Goal: Task Accomplishment & Management: Use online tool/utility

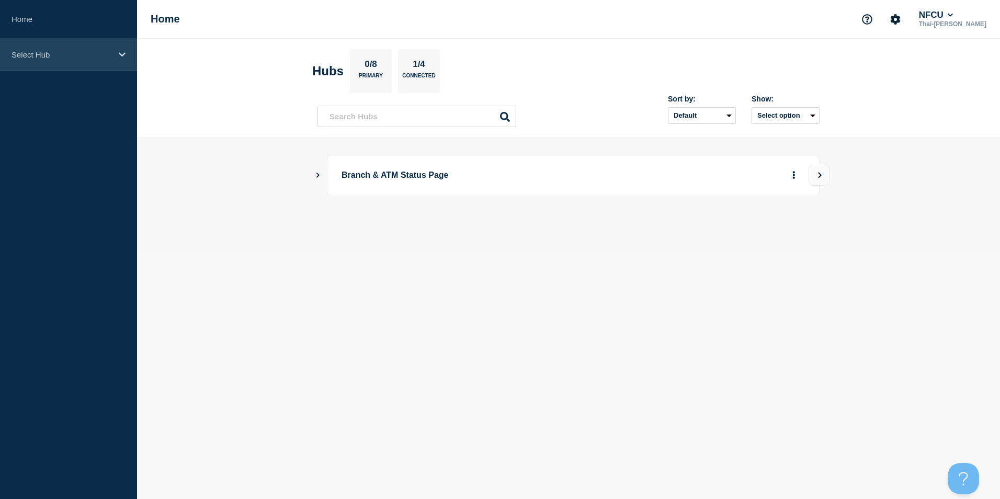
click at [70, 54] on p "Select Hub" at bounding box center [62, 54] width 100 height 9
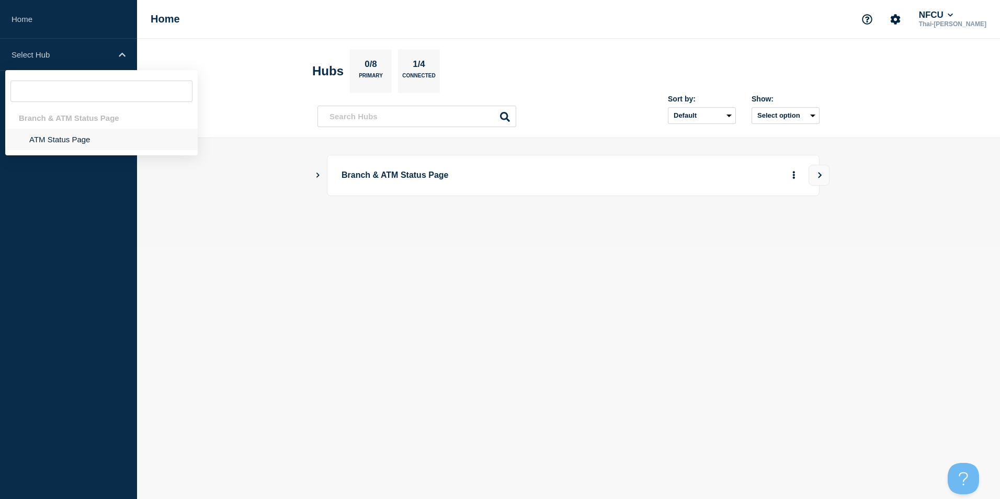
click at [62, 136] on li "ATM Status Page" at bounding box center [101, 139] width 192 height 21
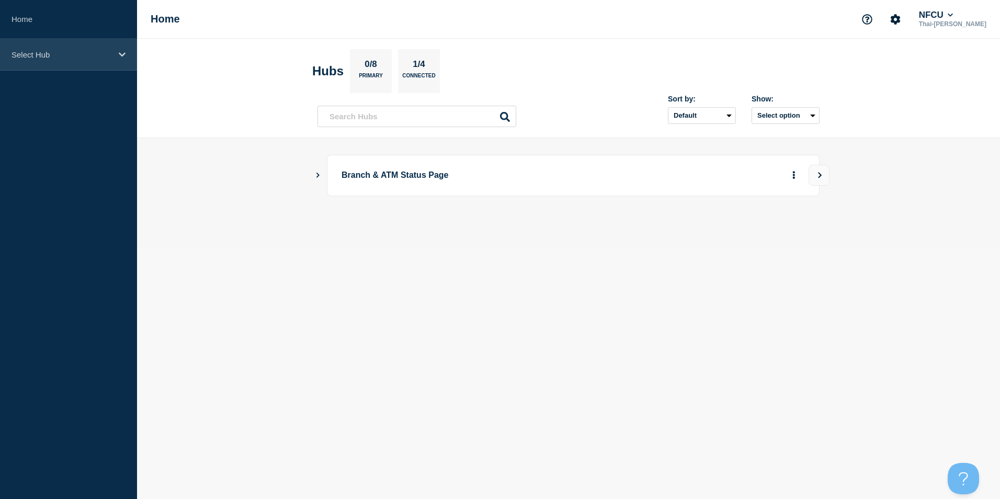
click at [72, 59] on p "Select Hub" at bounding box center [62, 54] width 100 height 9
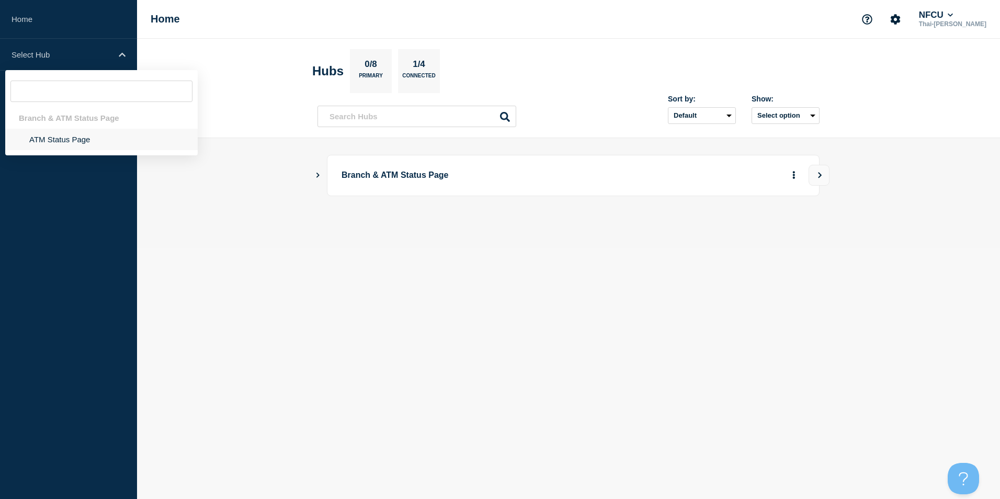
click at [59, 141] on li "ATM Status Page" at bounding box center [101, 139] width 192 height 21
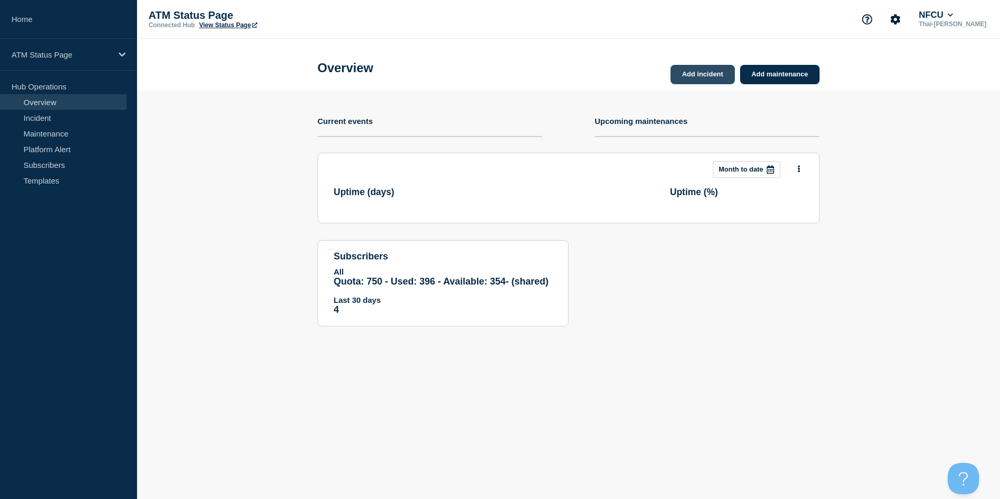
click at [705, 76] on link "Add incident" at bounding box center [702, 74] width 64 height 19
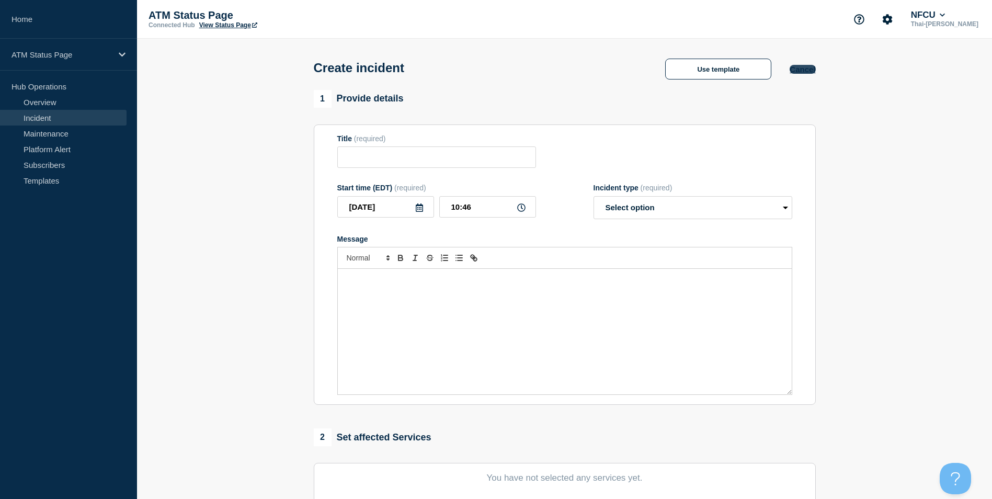
click at [808, 67] on button "Cancel" at bounding box center [803, 69] width 26 height 9
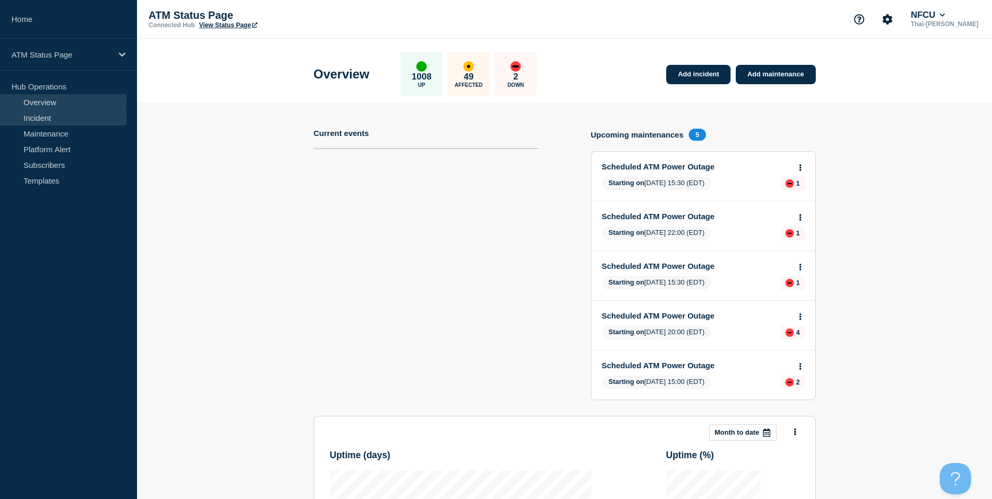
click at [63, 120] on link "Incident" at bounding box center [63, 118] width 127 height 16
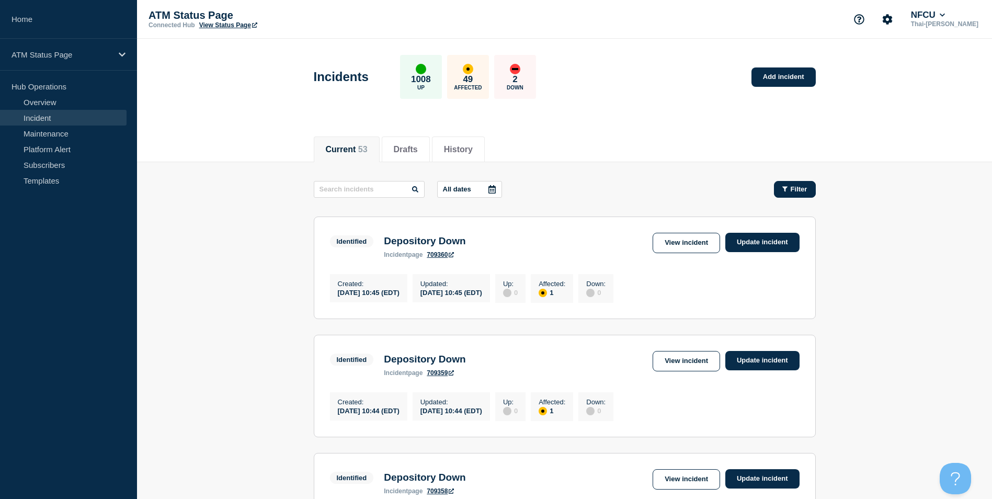
click at [808, 181] on button "Filter" at bounding box center [795, 189] width 42 height 17
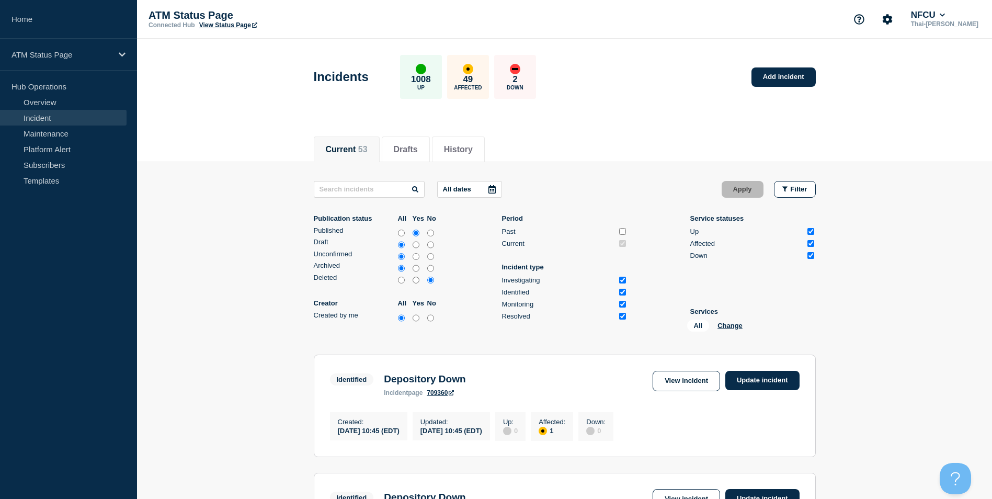
click at [729, 330] on div "All Change" at bounding box center [739, 327] width 105 height 16
click at [729, 327] on button "Change" at bounding box center [729, 326] width 25 height 8
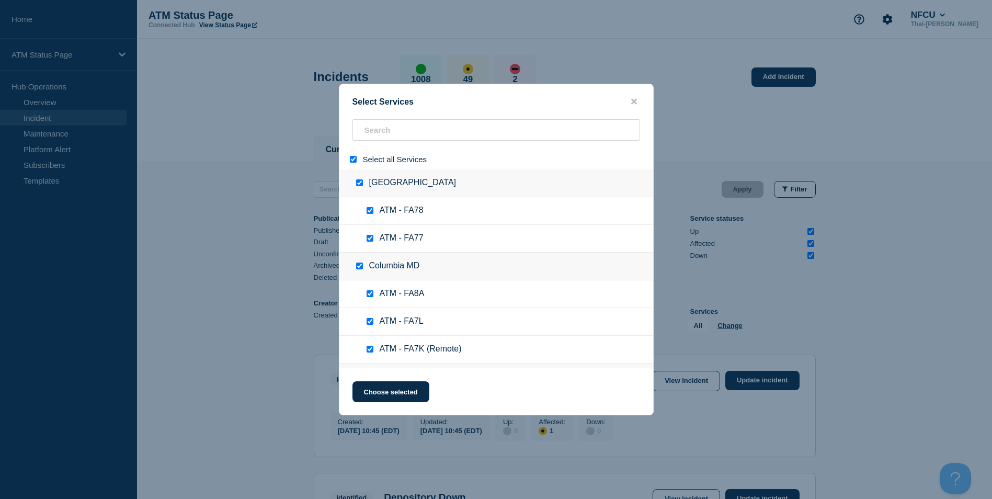
click at [357, 164] on div at bounding box center [355, 159] width 15 height 10
click at [350, 160] on input "select all" at bounding box center [353, 159] width 7 height 7
checkbox input "false"
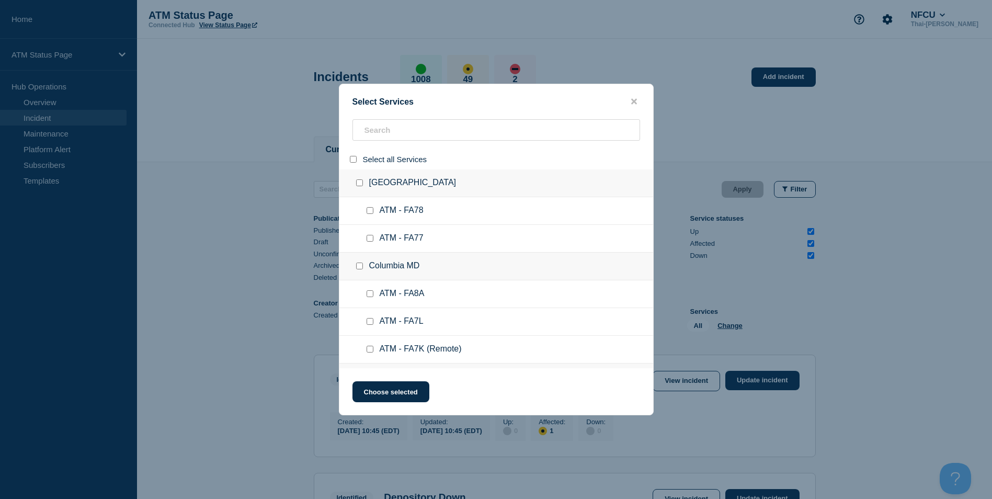
checkbox input "false"
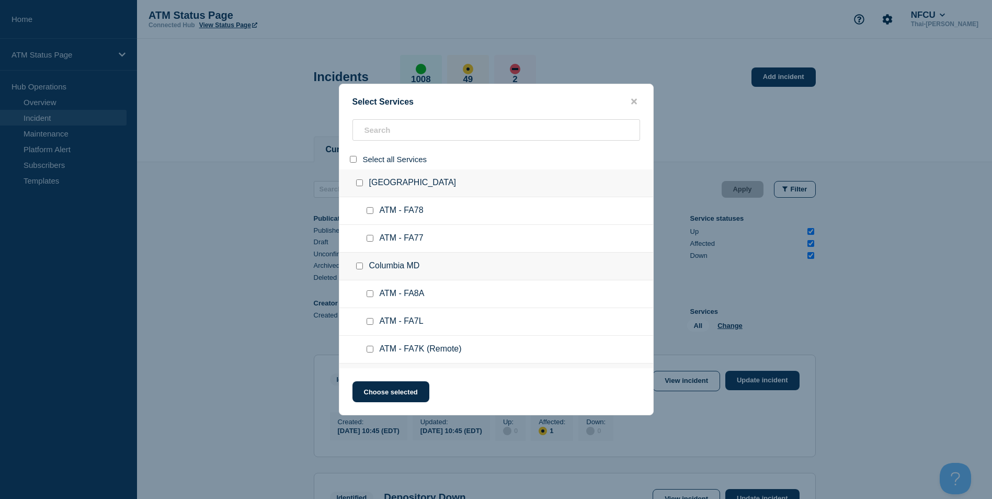
checkbox input "false"
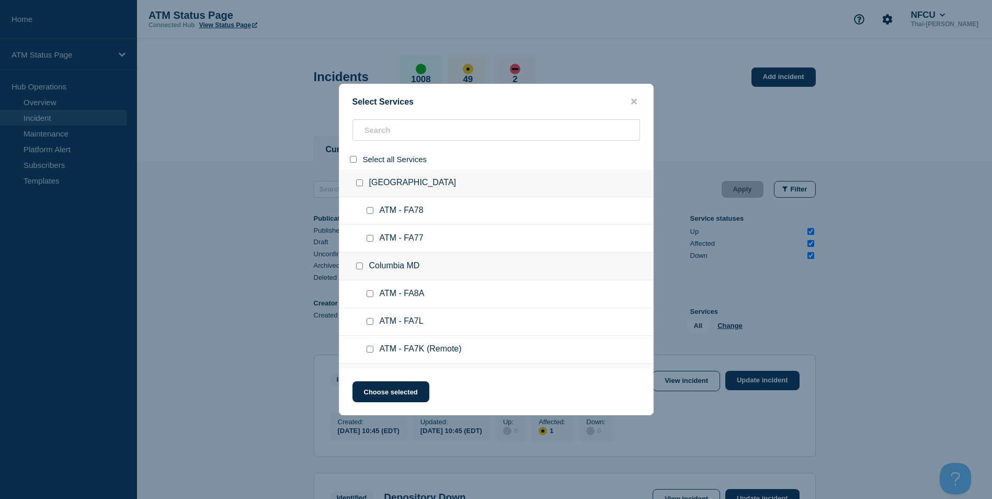
checkbox input "false"
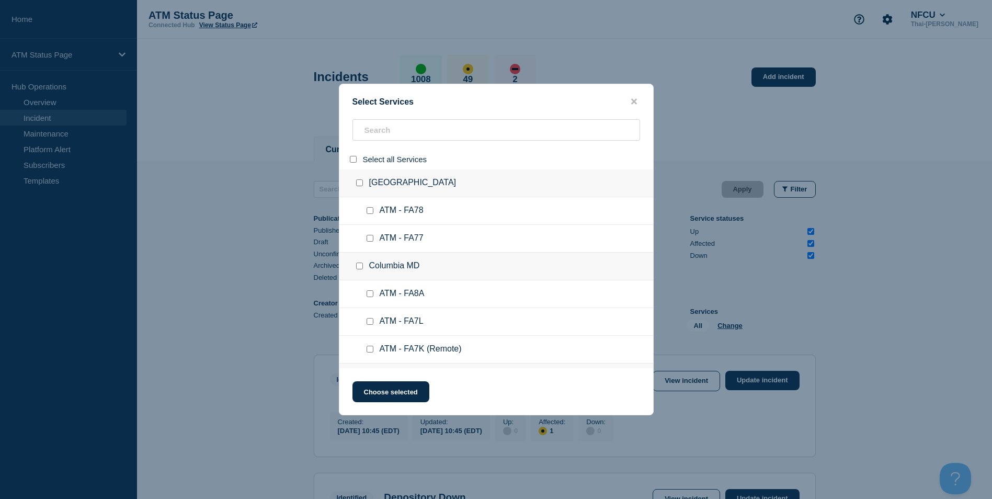
checkbox input "false"
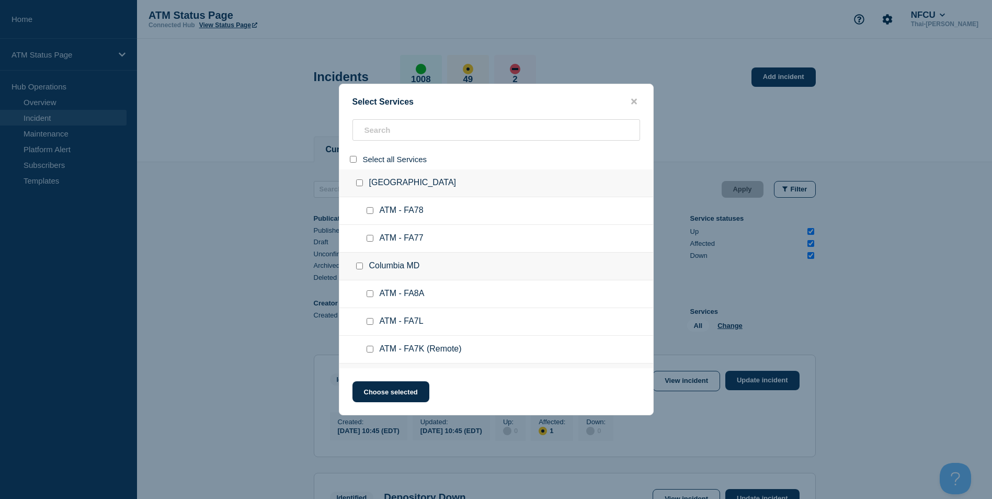
checkbox input "false"
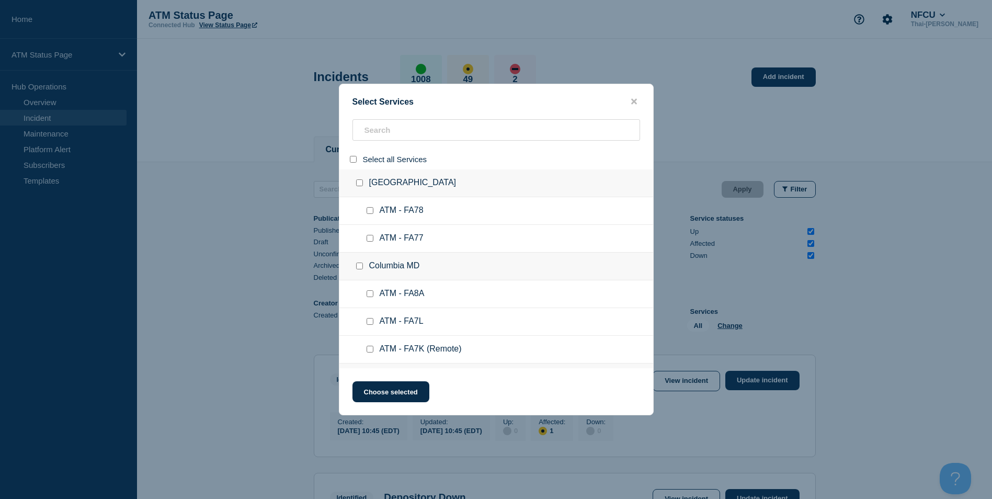
checkbox input "false"
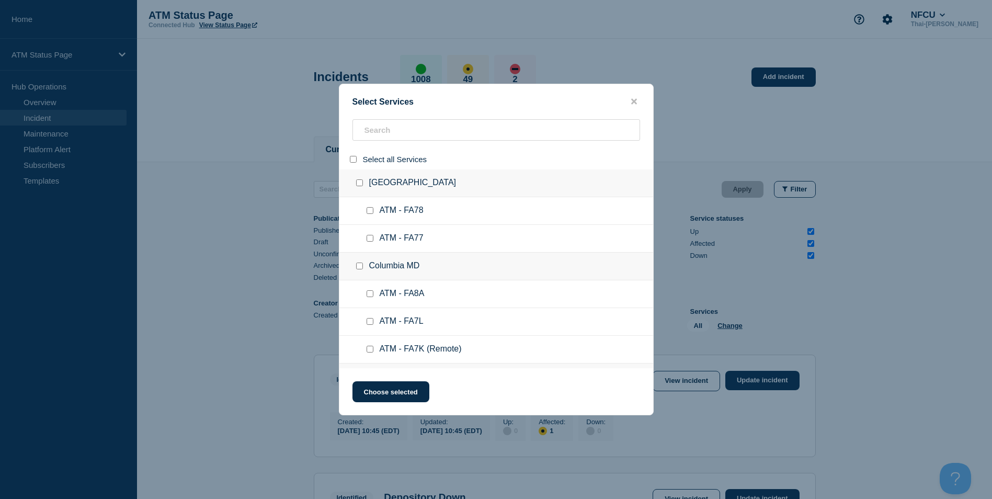
checkbox input "false"
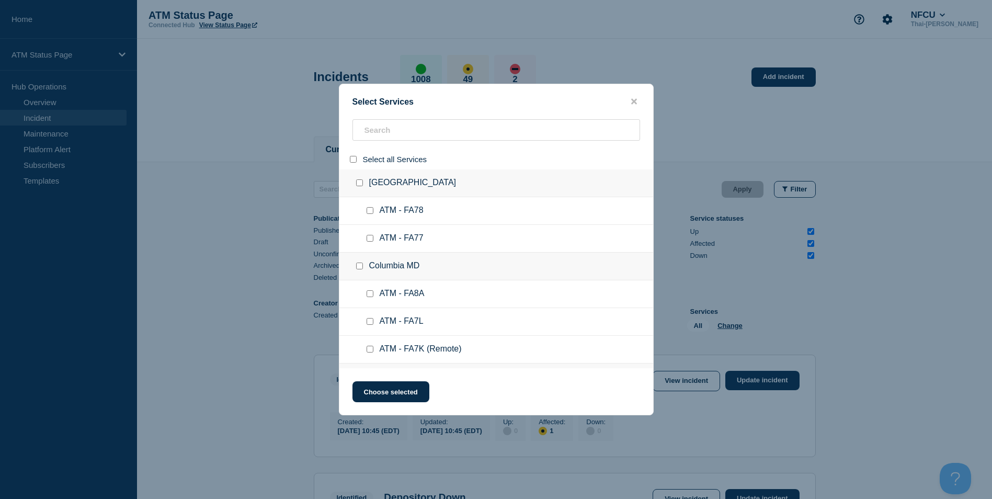
checkbox input "false"
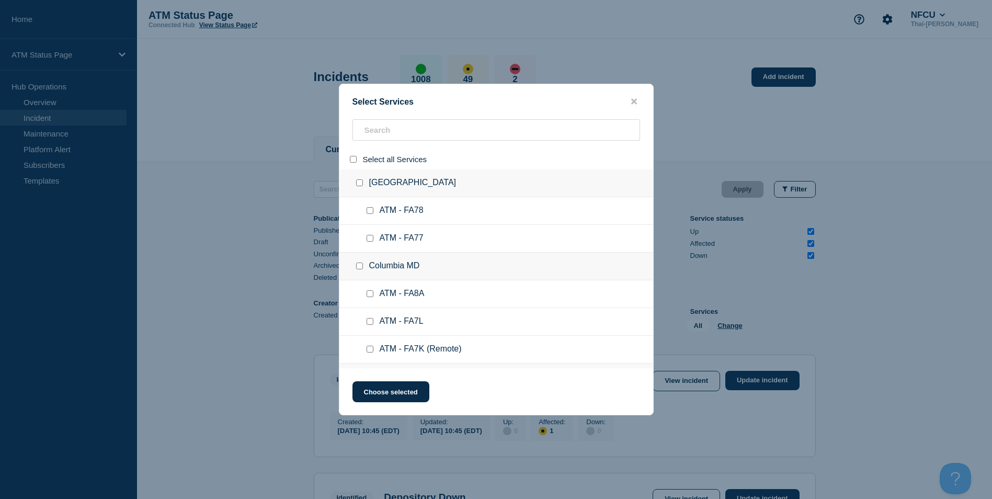
checkbox input "false"
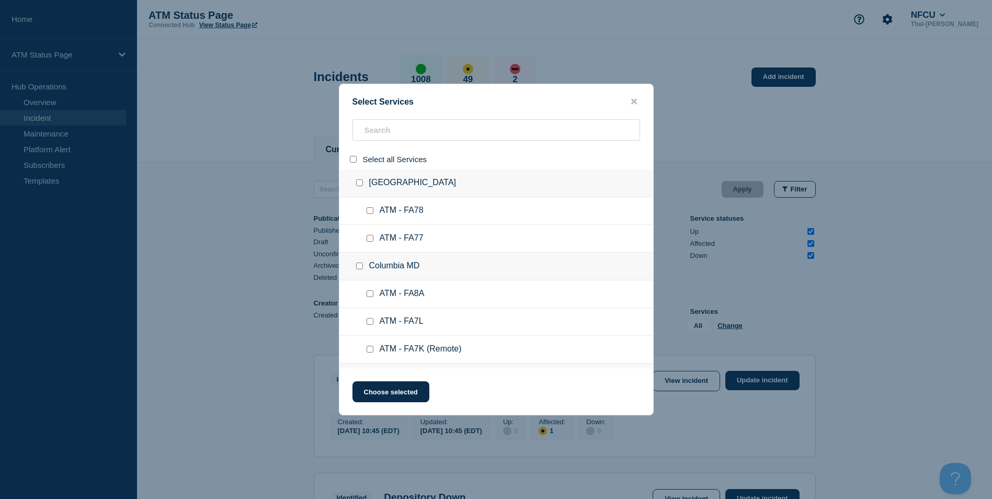
checkbox input "false"
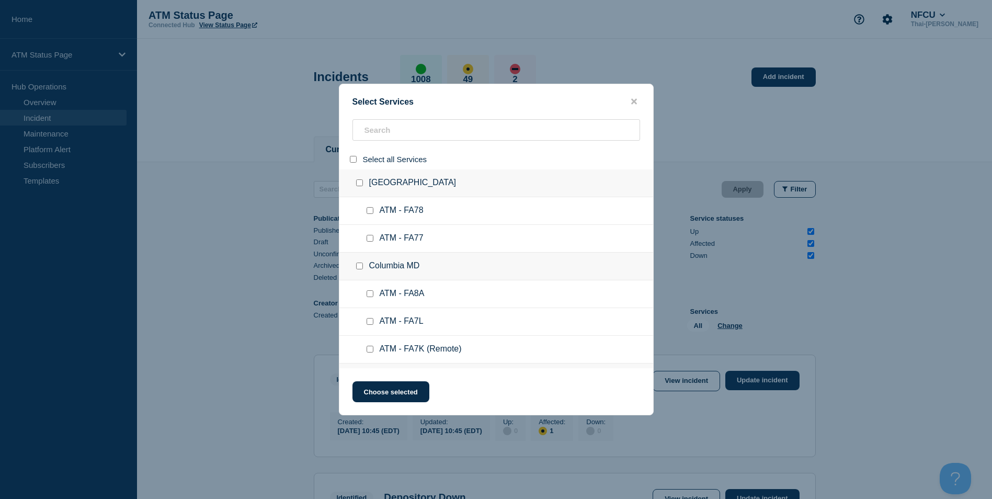
checkbox input "false"
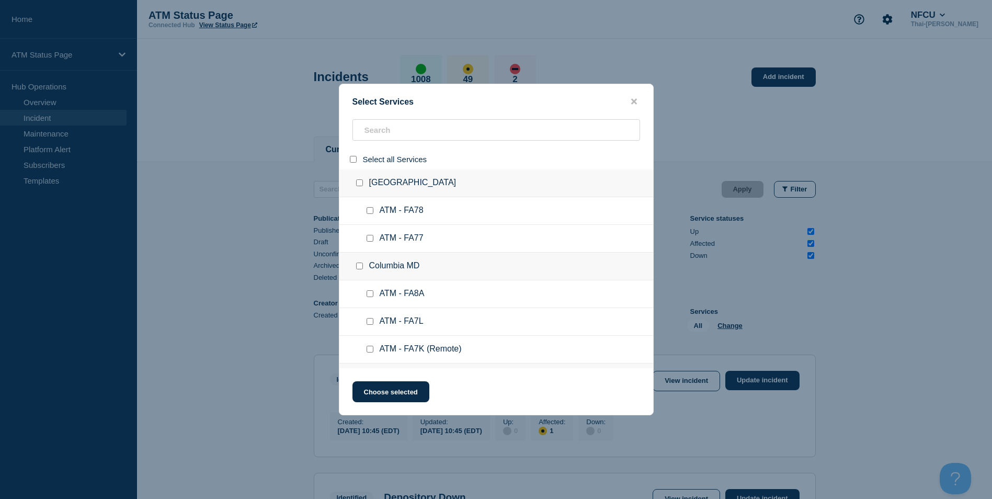
checkbox input "false"
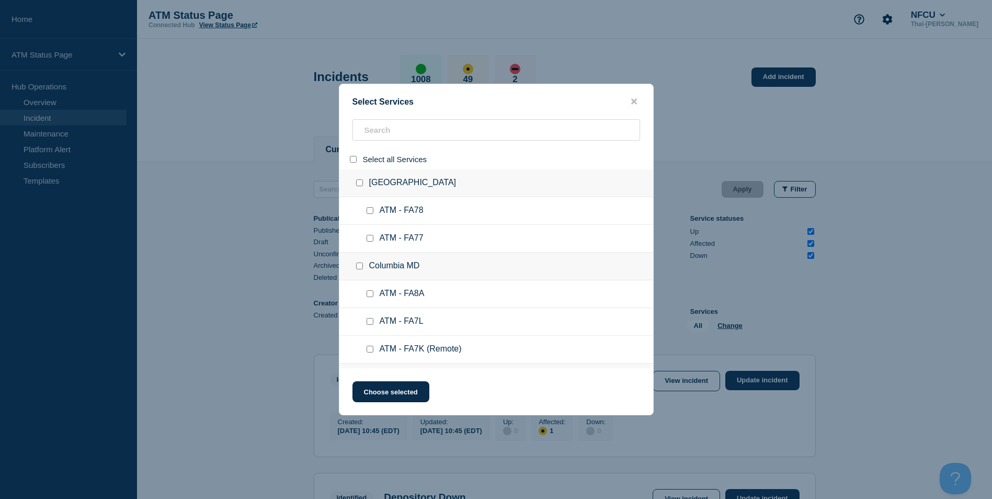
checkbox input "false"
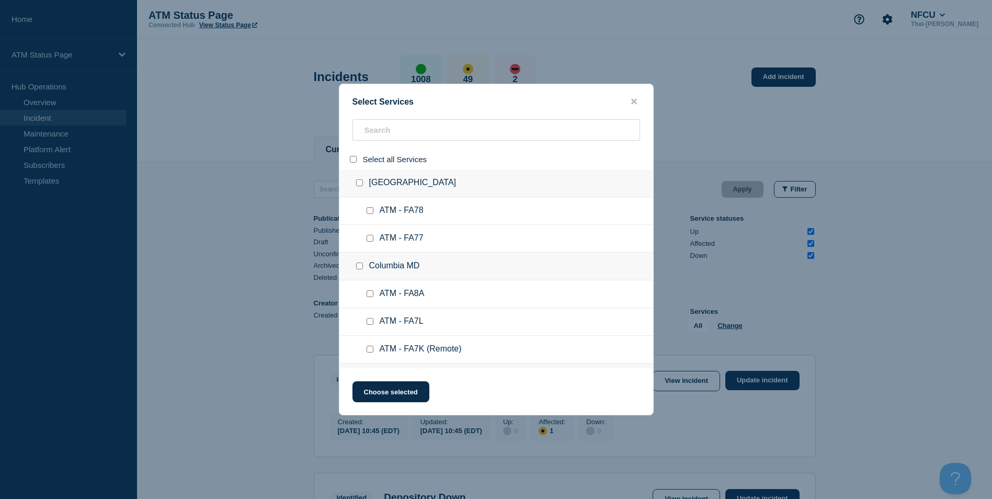
checkbox input "false"
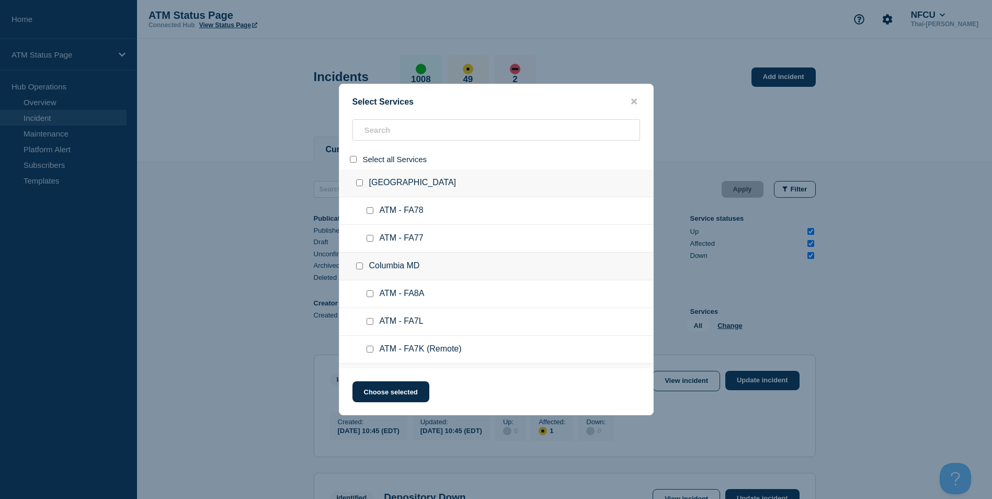
checkbox input "false"
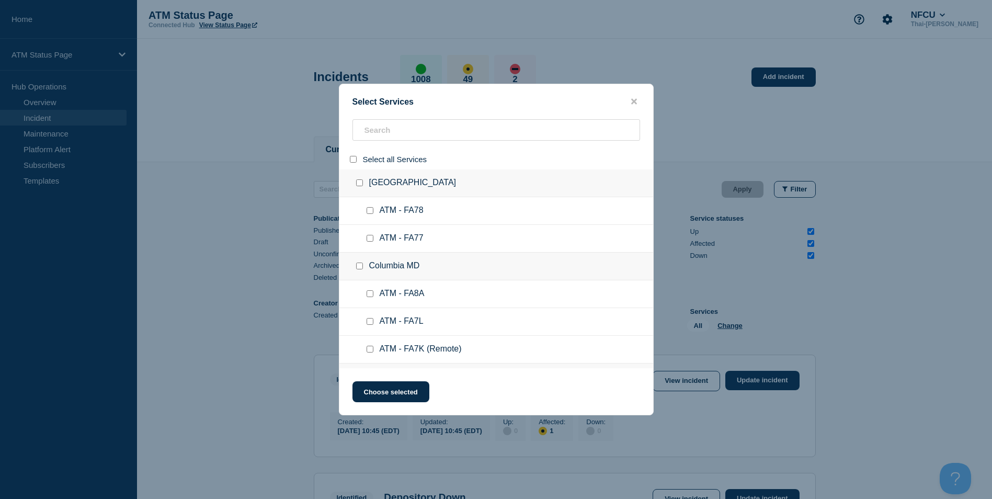
checkbox input "false"
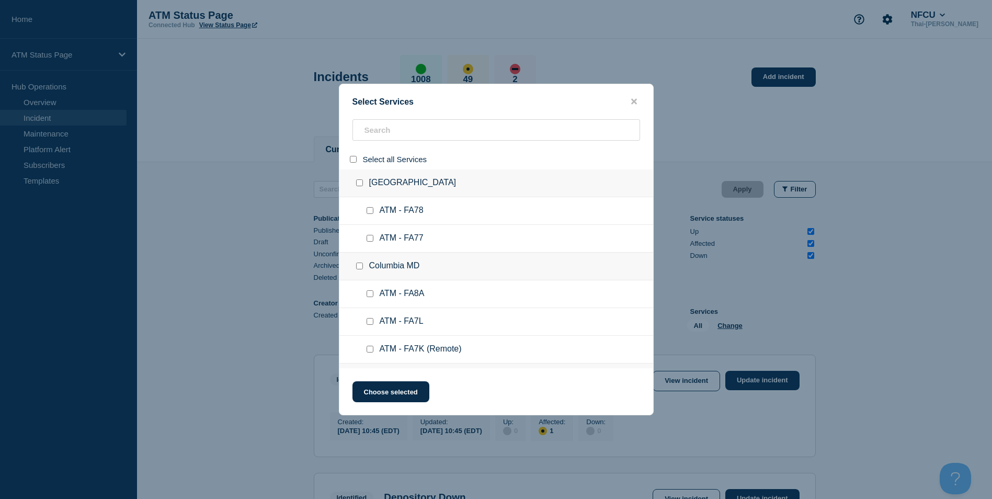
checkbox input "false"
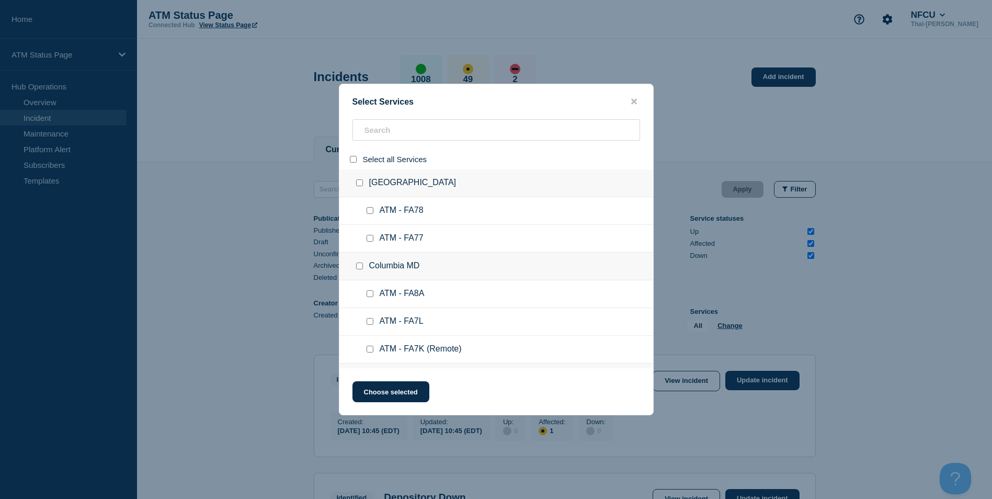
checkbox input "false"
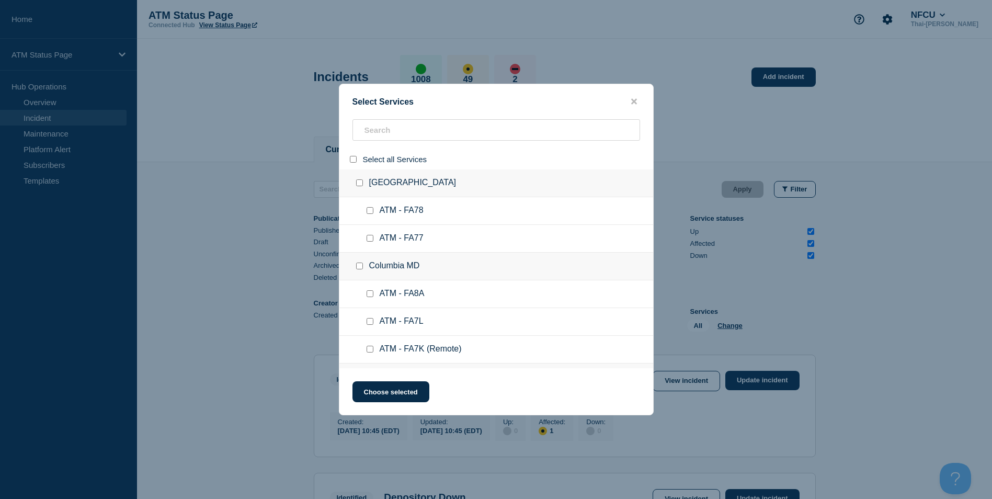
checkbox input "false"
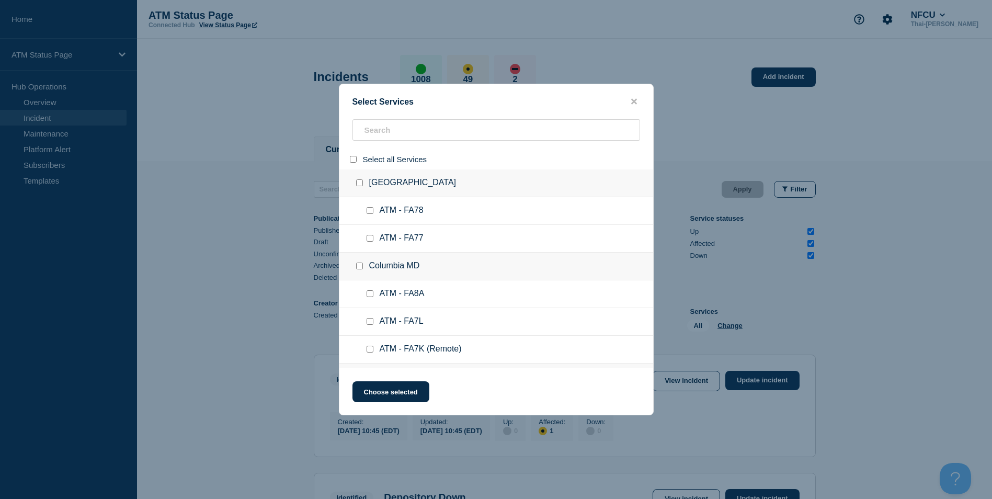
checkbox input "false"
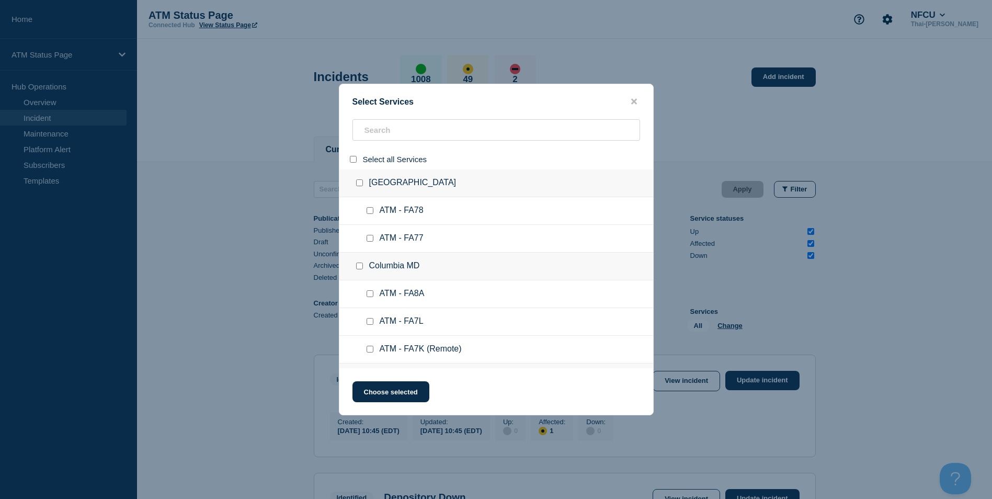
checkbox input "false"
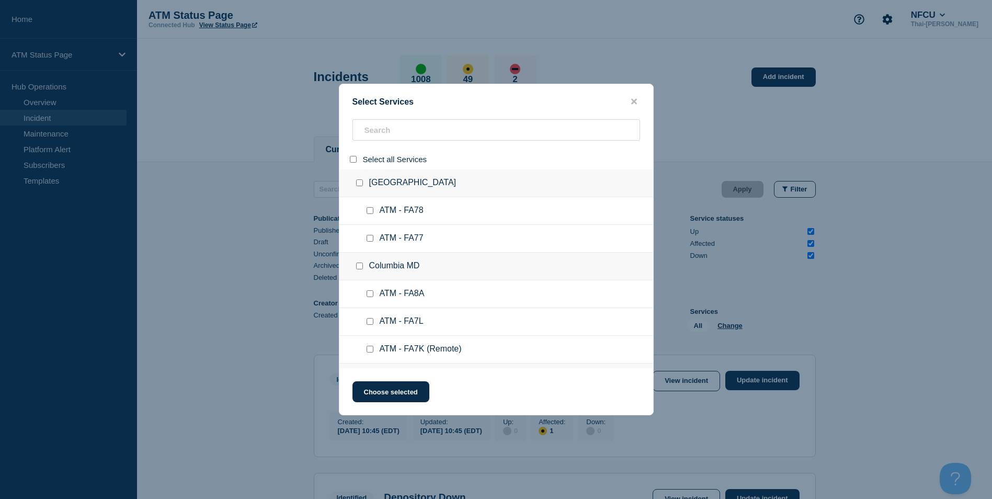
checkbox input "false"
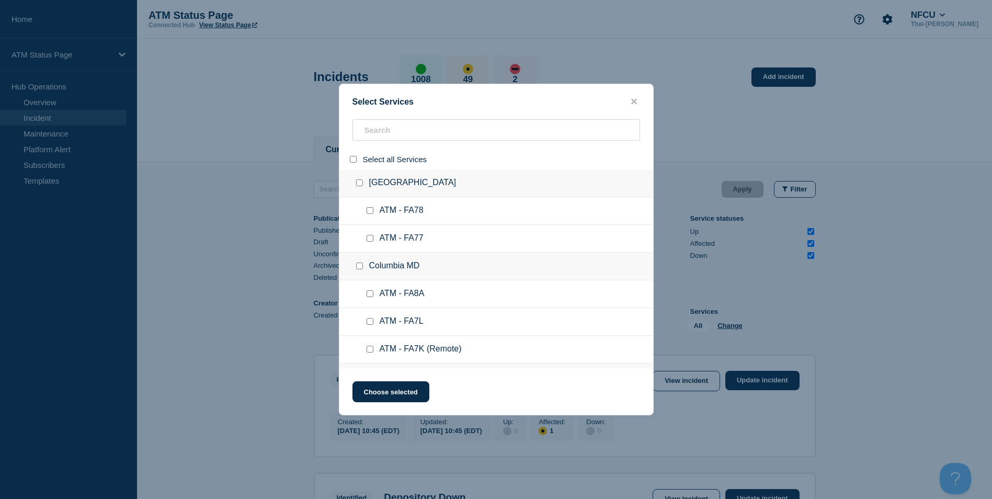
checkbox input "false"
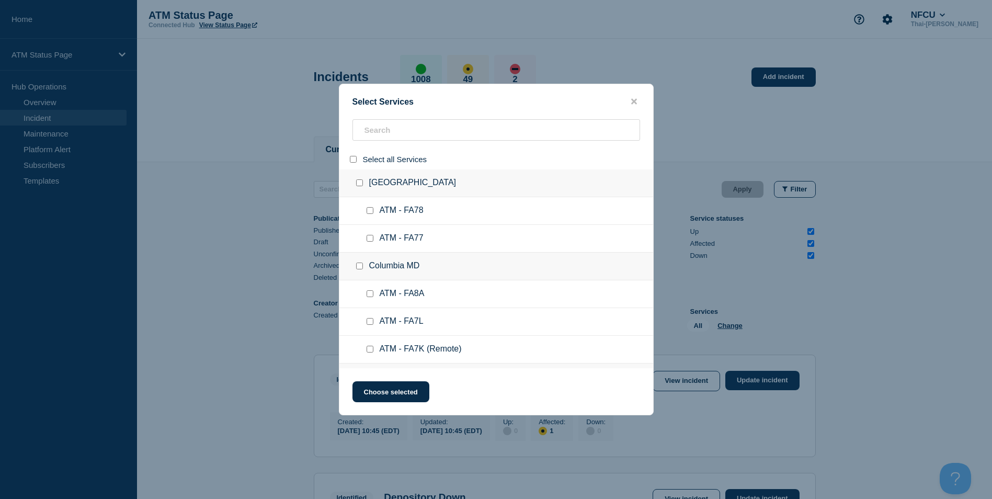
checkbox input "false"
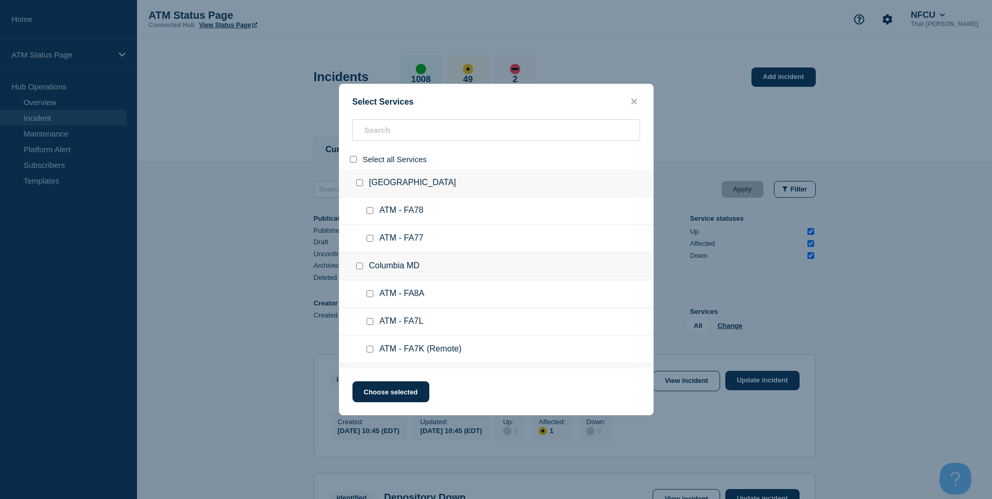
checkbox input "false"
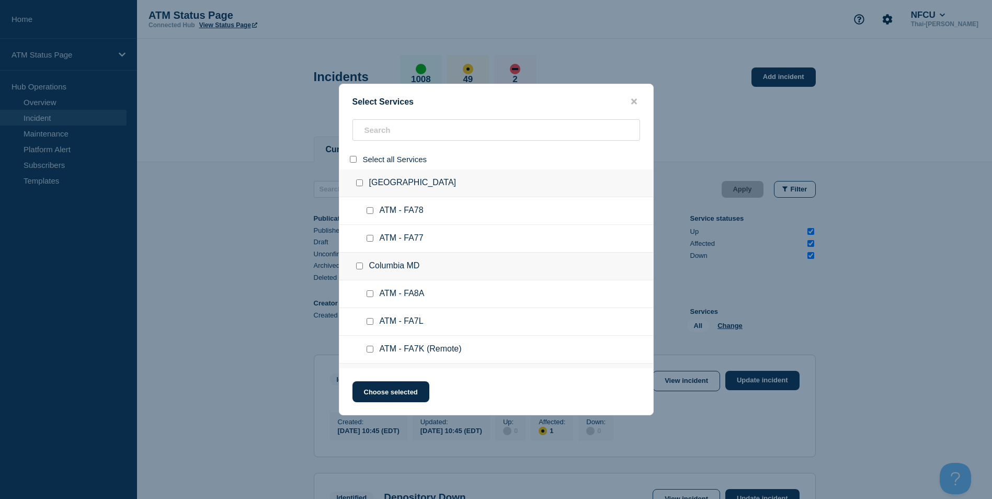
checkbox input "false"
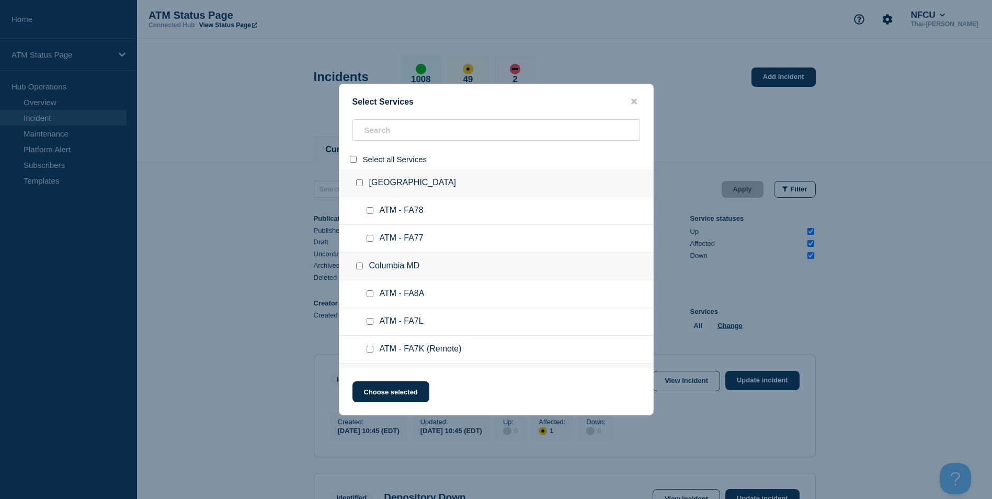
checkbox input "false"
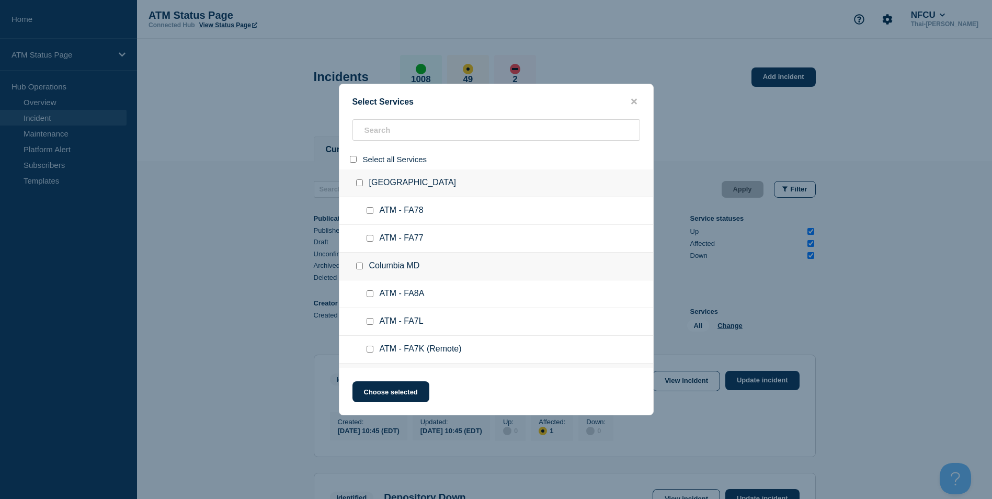
checkbox input "false"
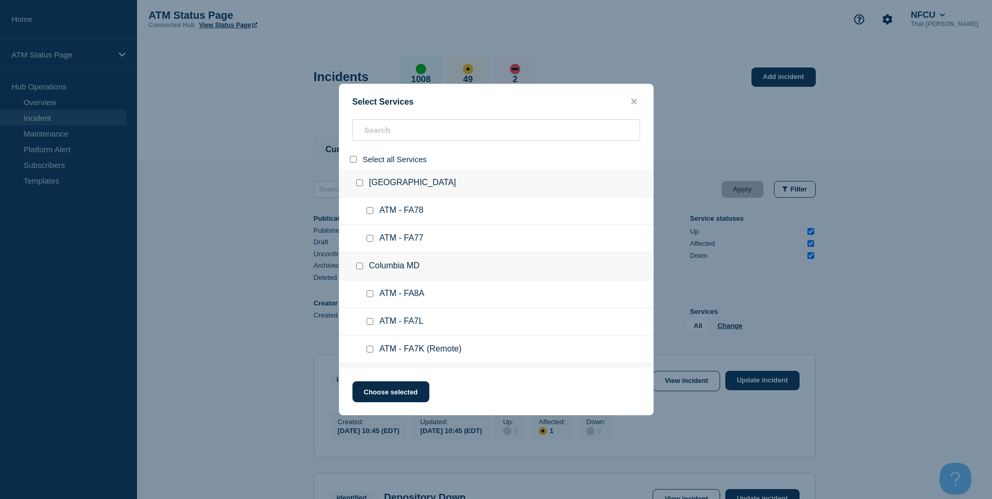
checkbox input "false"
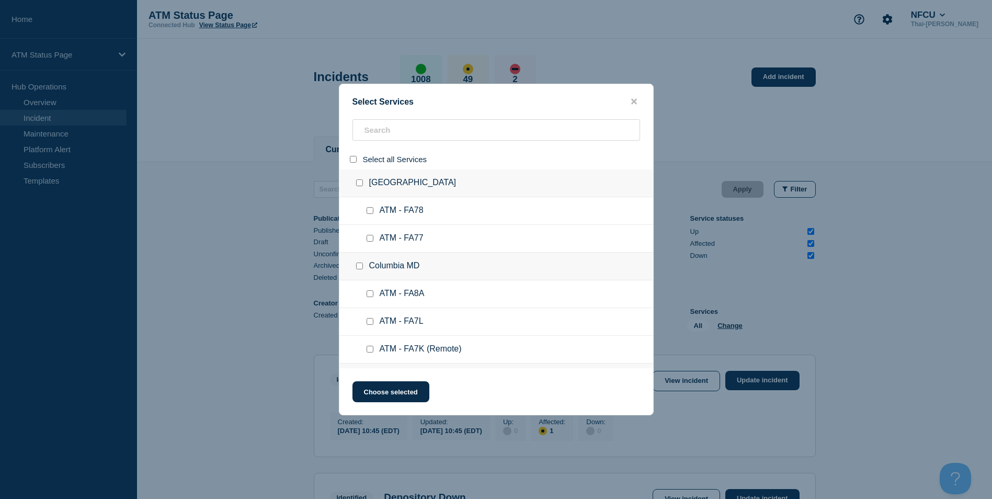
checkbox input "false"
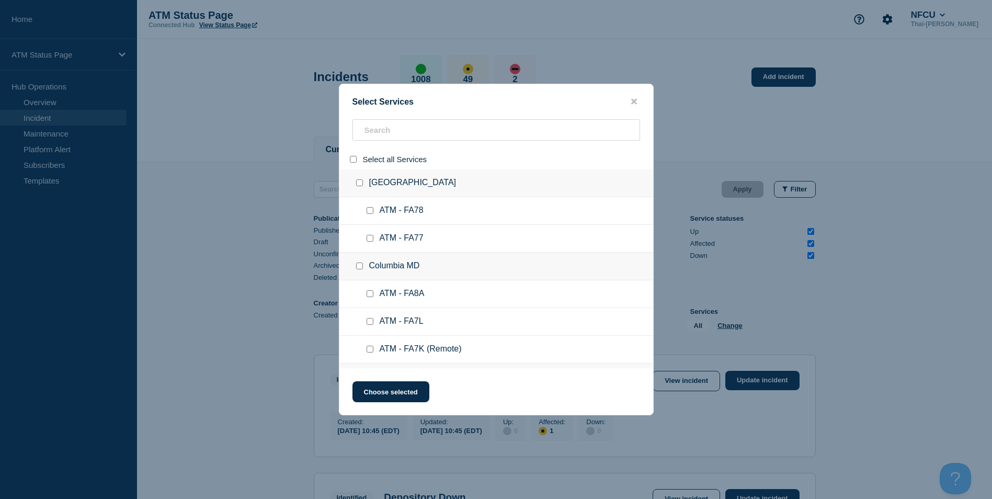
checkbox input "false"
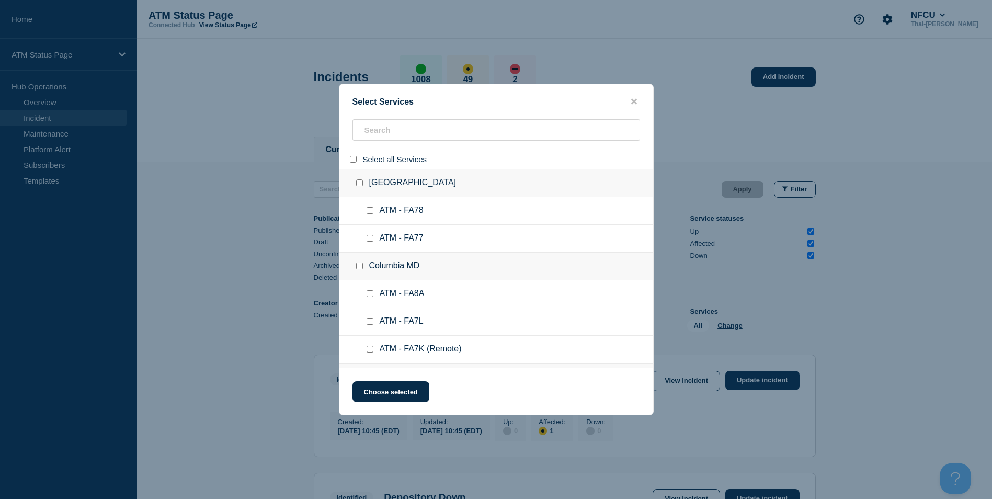
checkbox input "false"
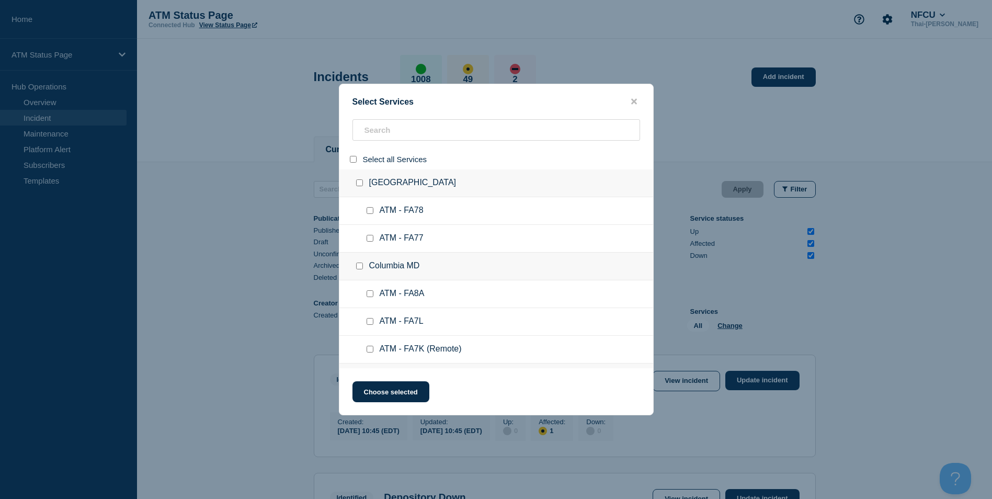
checkbox input "false"
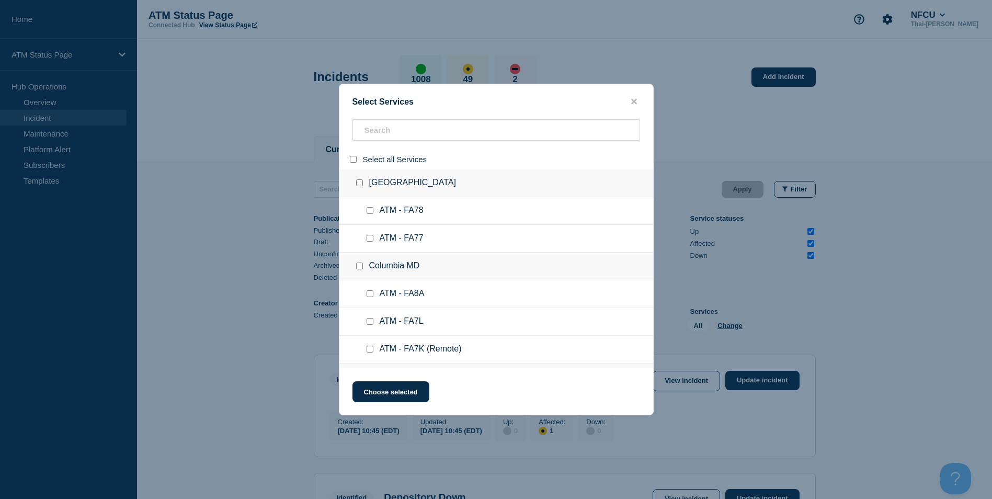
checkbox input "false"
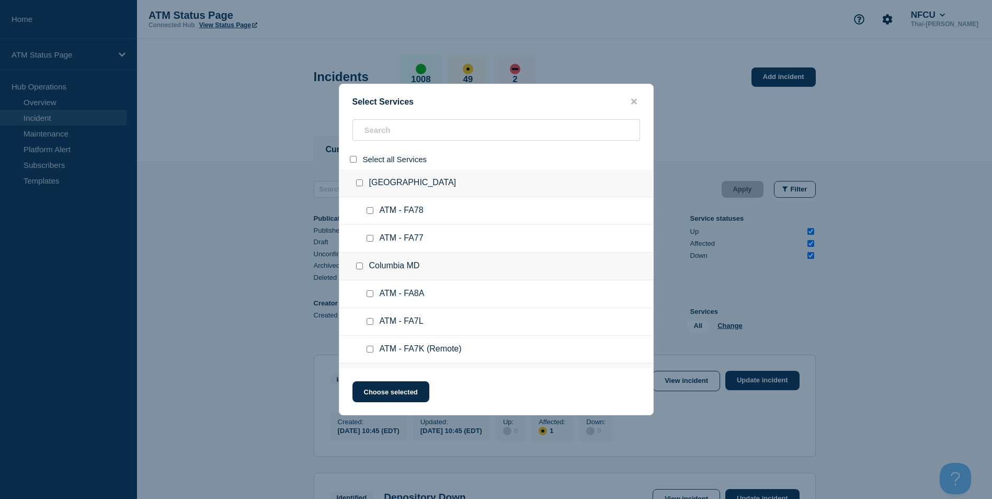
checkbox input "false"
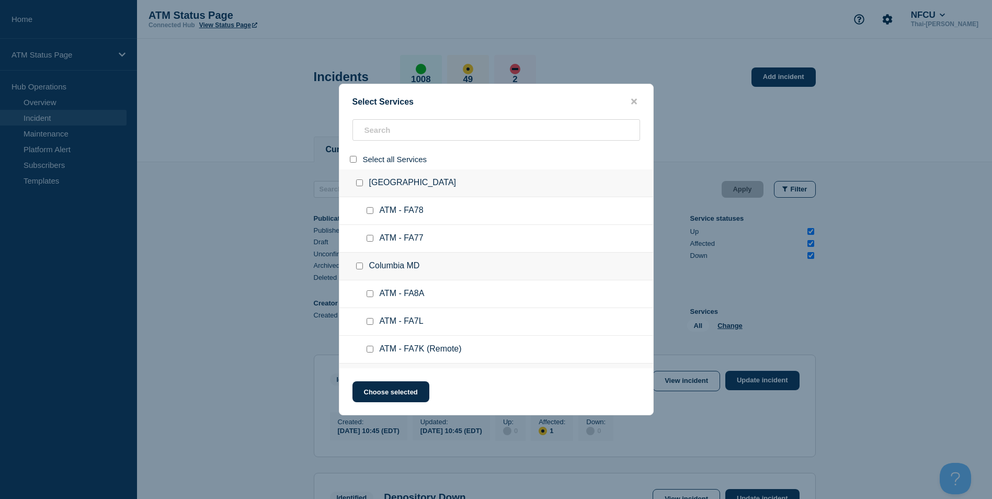
checkbox input "false"
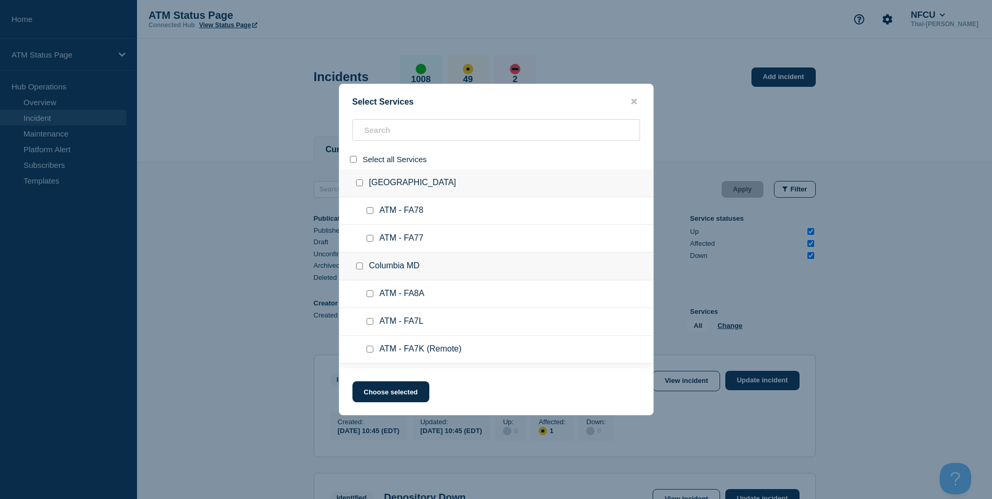
checkbox input "false"
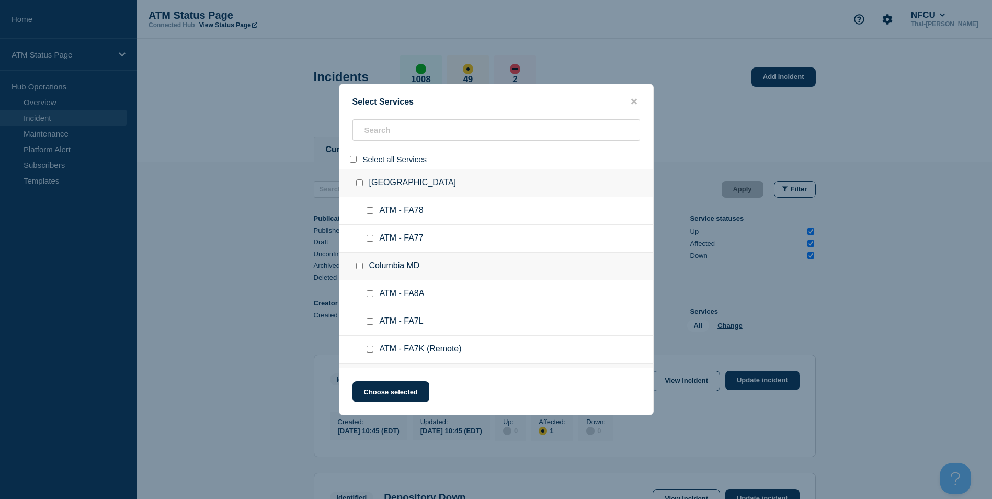
checkbox input "false"
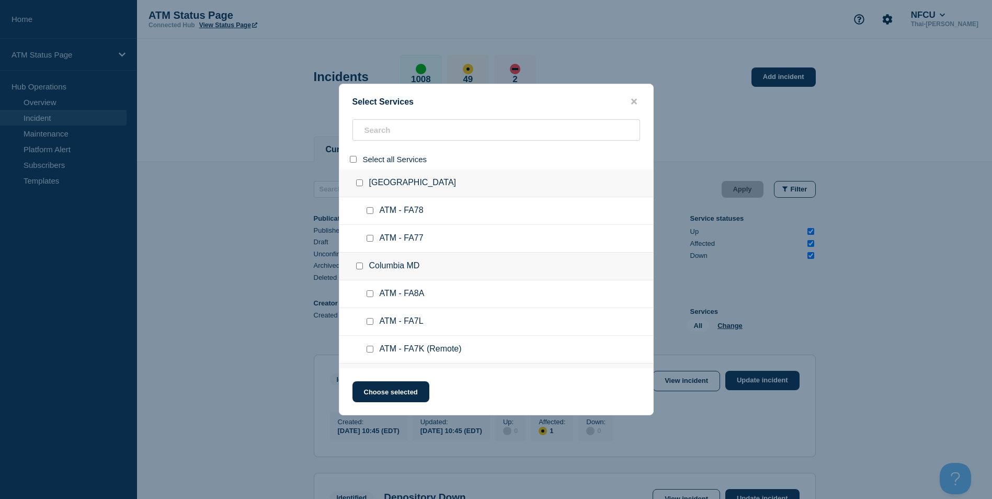
checkbox input "false"
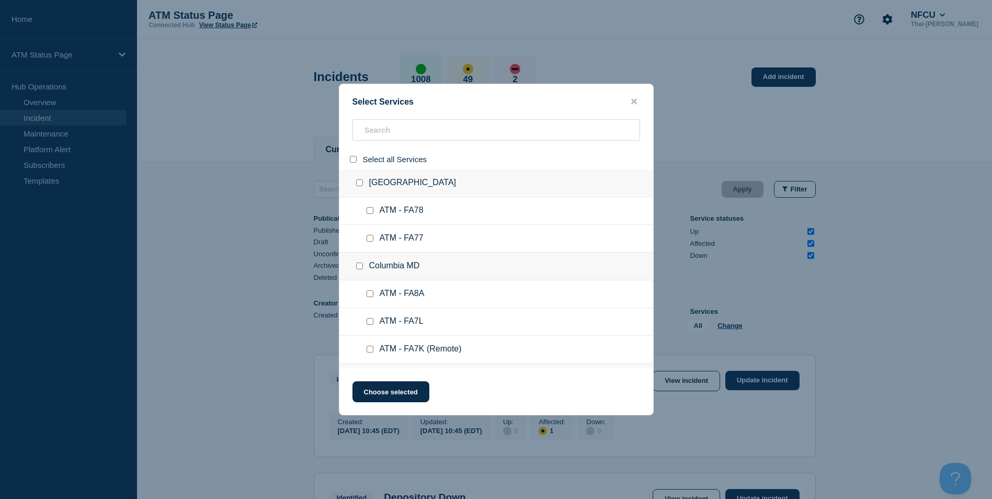
checkbox input "false"
click at [390, 131] on input "search" at bounding box center [496, 129] width 288 height 21
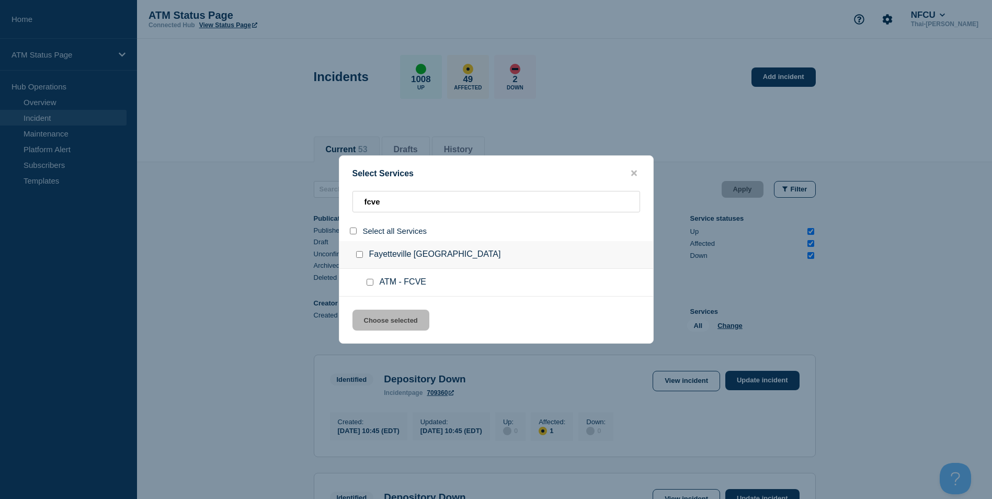
click at [368, 281] on input "service: ATM - FCVE" at bounding box center [370, 282] width 7 height 7
click at [387, 315] on button "Choose selected" at bounding box center [390, 320] width 77 height 21
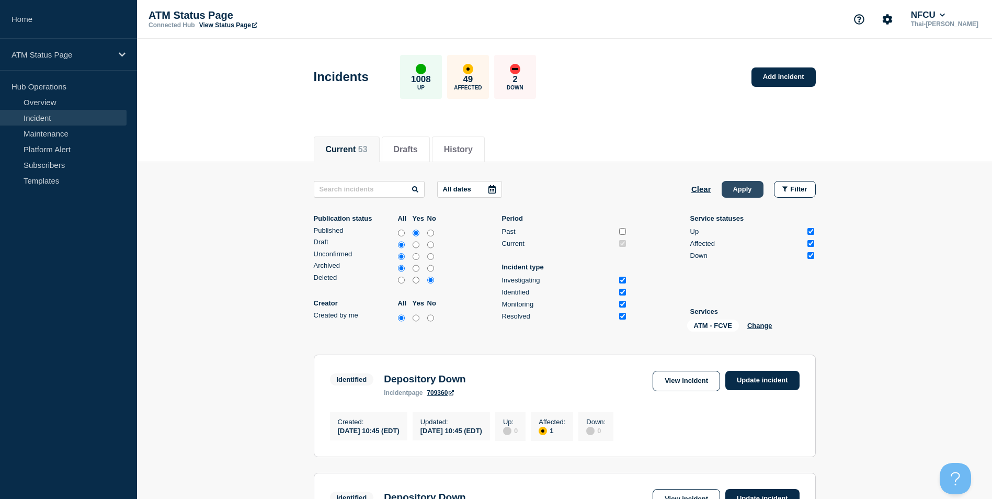
click at [745, 188] on button "Apply" at bounding box center [743, 189] width 42 height 17
